Goal: Transaction & Acquisition: Purchase product/service

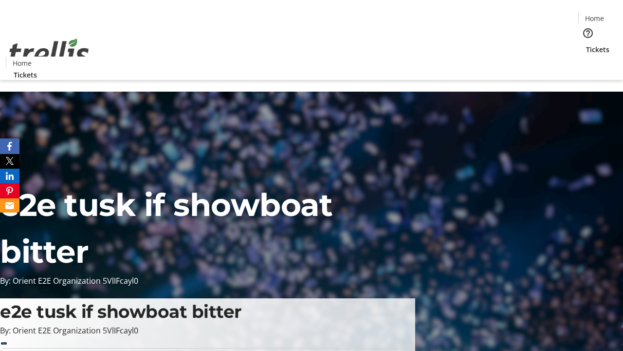
click at [586, 44] on span "Tickets" at bounding box center [597, 49] width 23 height 10
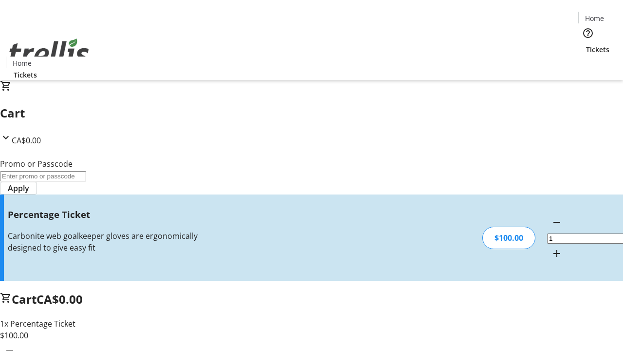
type input "BAR"
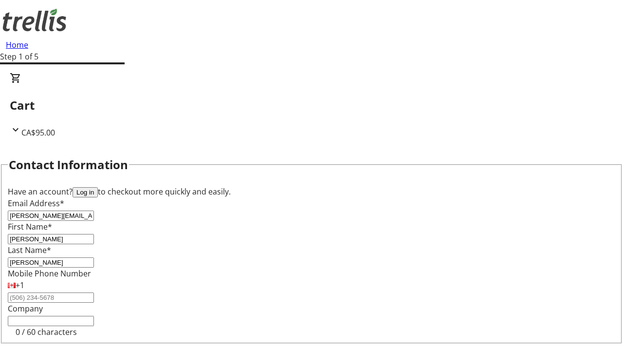
type input "[PERSON_NAME]"
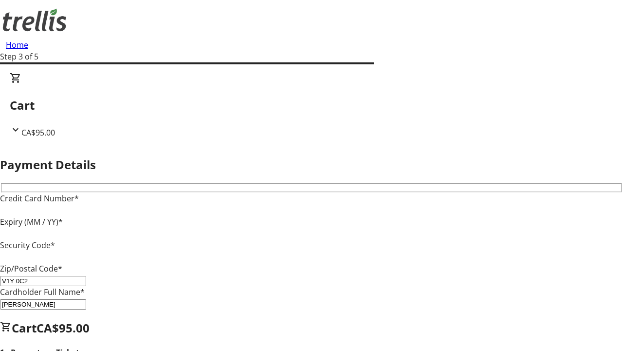
type input "V1Y 0C2"
